Goal: Information Seeking & Learning: Learn about a topic

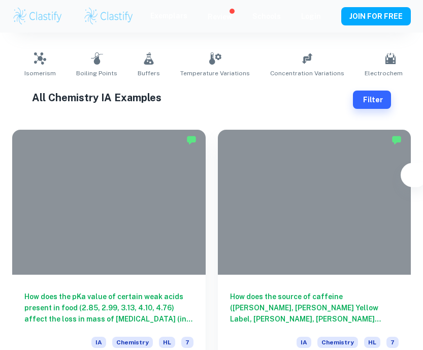
type input "Chemistry"
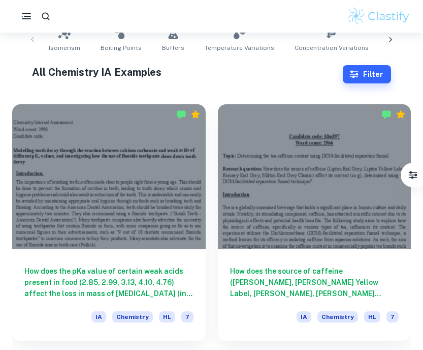
scroll to position [262, 0]
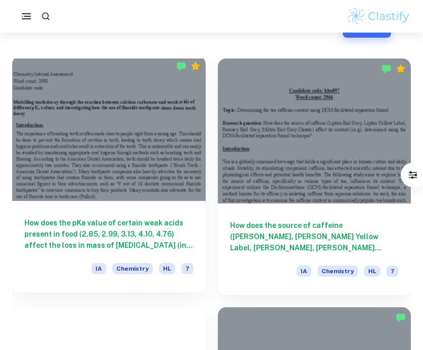
click at [175, 175] on div at bounding box center [109, 128] width 194 height 145
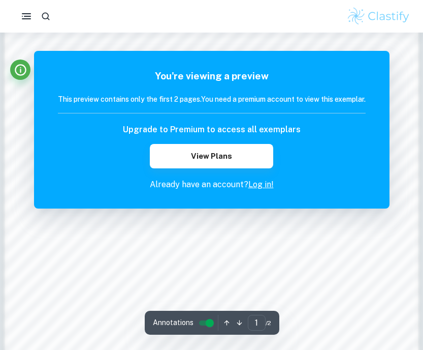
scroll to position [262, 0]
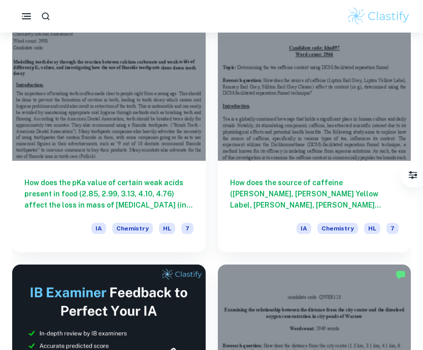
scroll to position [305, 0]
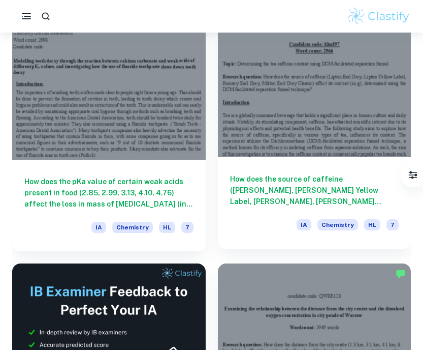
click at [286, 169] on div "How does the source of caffeine (Lipton Earl Grey, Lipton Yellow Label, Remsey …" at bounding box center [315, 202] width 194 height 91
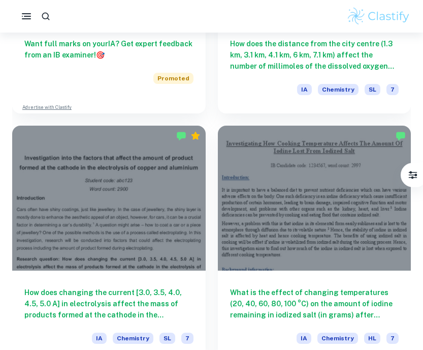
scroll to position [710, 0]
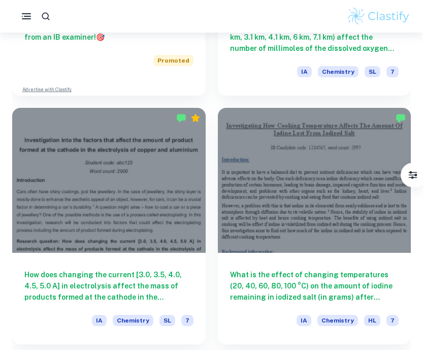
click at [258, 195] on div at bounding box center [315, 180] width 194 height 145
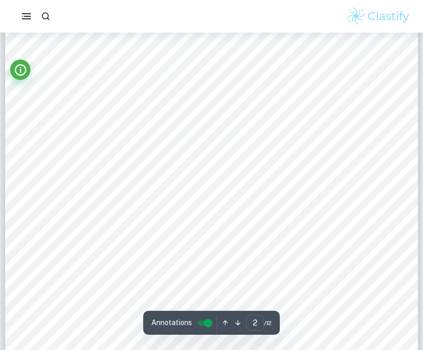
scroll to position [735, 0]
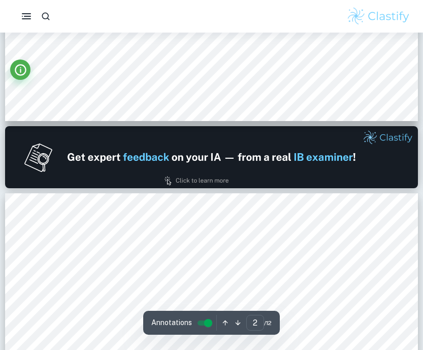
type input "1"
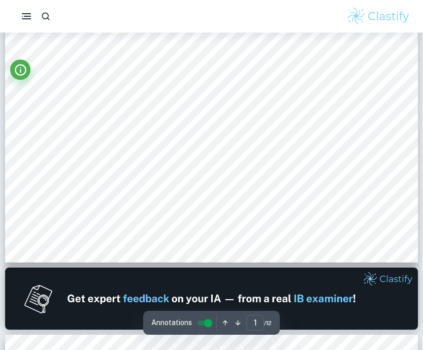
scroll to position [242, 0]
